Goal: Check status

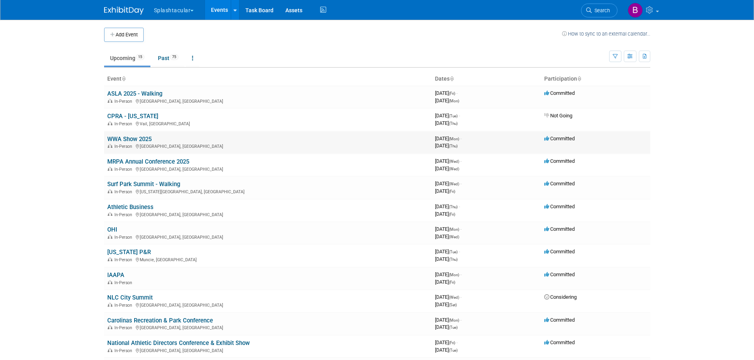
click at [136, 142] on link "WWA Show 2025" at bounding box center [129, 139] width 44 height 7
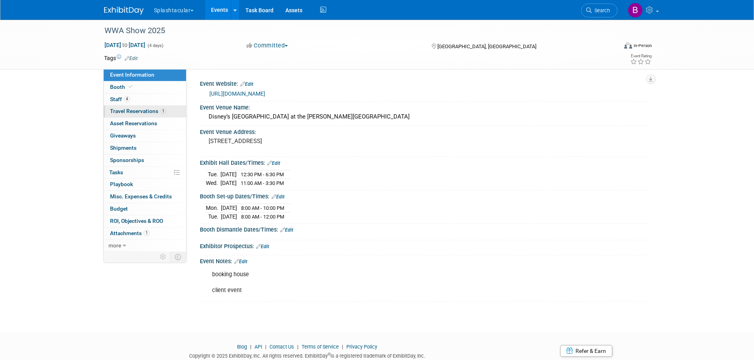
click at [144, 112] on span "Travel Reservations 1" at bounding box center [138, 111] width 56 height 6
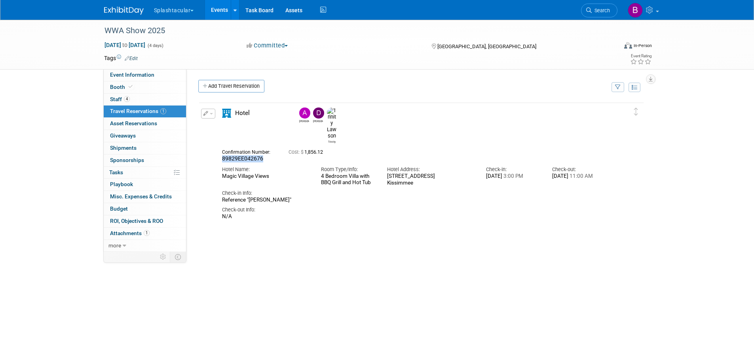
drag, startPoint x: 222, startPoint y: 138, endPoint x: 263, endPoint y: 136, distance: 40.8
click at [263, 156] on span "89829EE042676" at bounding box center [242, 159] width 41 height 6
